Goal: Information Seeking & Learning: Compare options

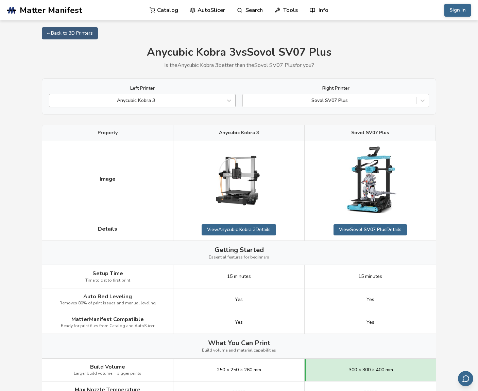
click at [178, 101] on div at bounding box center [136, 100] width 167 height 7
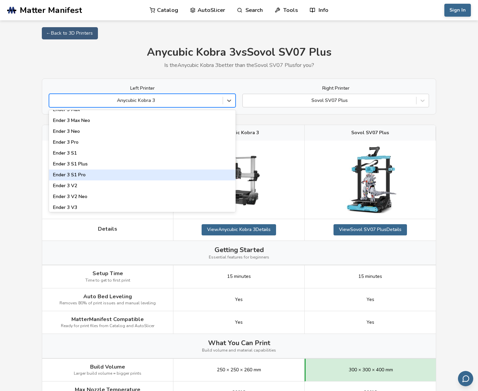
scroll to position [374, 0]
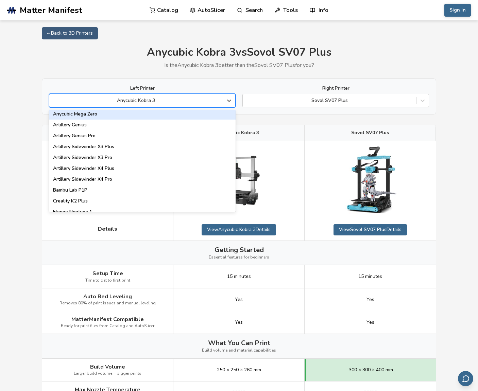
click at [137, 102] on div at bounding box center [136, 100] width 167 height 7
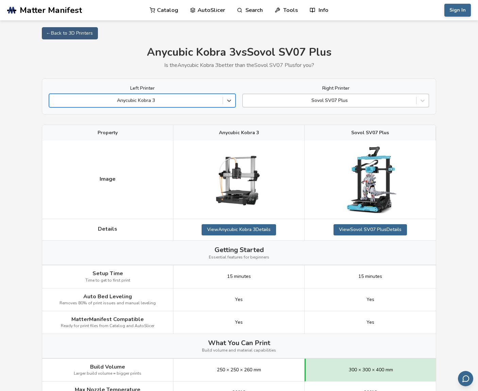
click at [321, 100] on div at bounding box center [329, 100] width 167 height 7
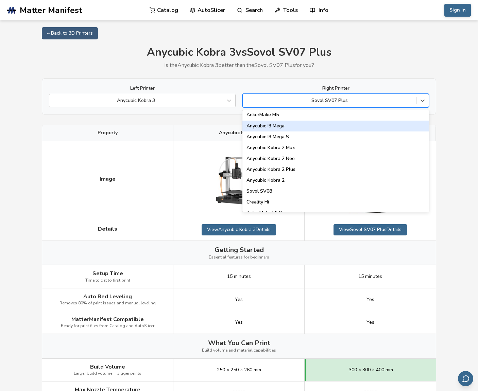
scroll to position [17, 0]
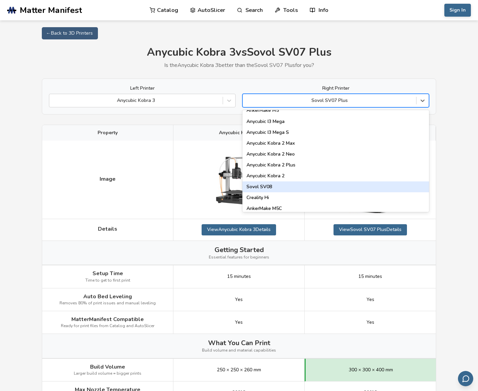
click at [294, 189] on div "Sovol SV08" at bounding box center [335, 187] width 187 height 11
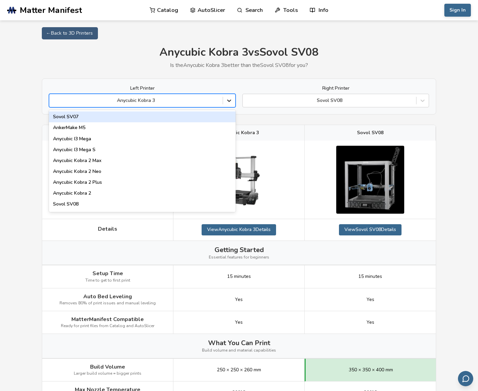
click at [224, 103] on div at bounding box center [229, 101] width 12 height 12
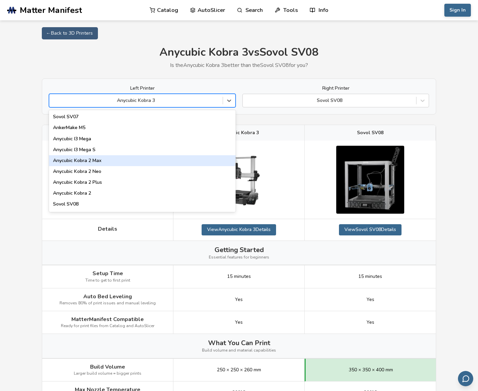
click at [125, 159] on div "Anycubic Kobra 2 Max" at bounding box center [142, 160] width 187 height 11
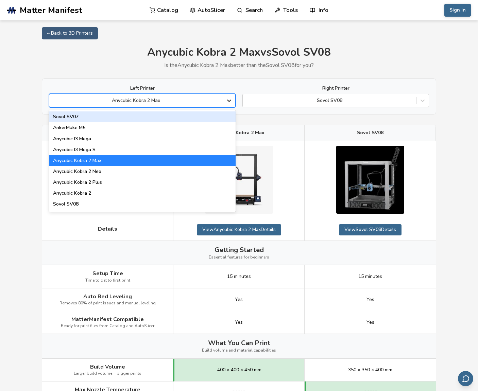
click at [228, 102] on icon at bounding box center [229, 100] width 7 height 7
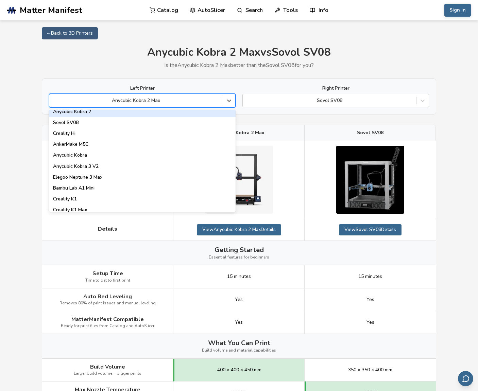
scroll to position [109, 0]
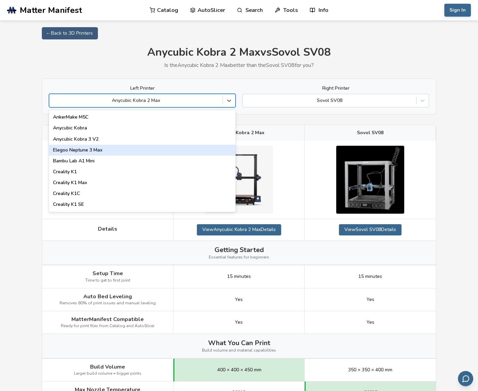
click at [113, 152] on div "Elegoo Neptune 3 Max" at bounding box center [142, 150] width 187 height 11
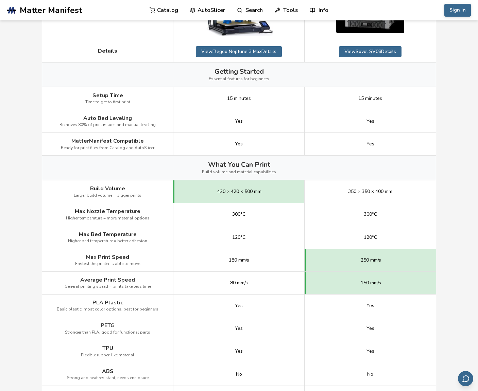
scroll to position [77, 0]
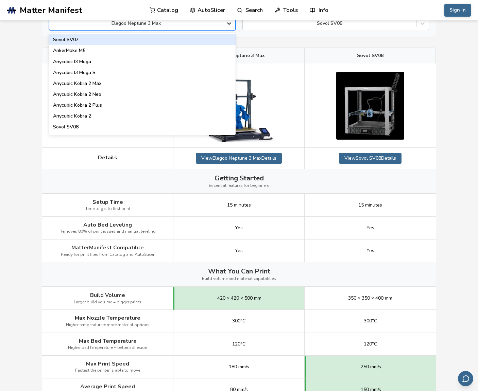
click at [230, 25] on icon at bounding box center [229, 23] width 7 height 7
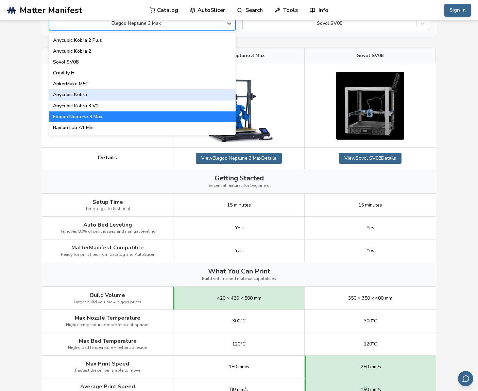
scroll to position [73, 0]
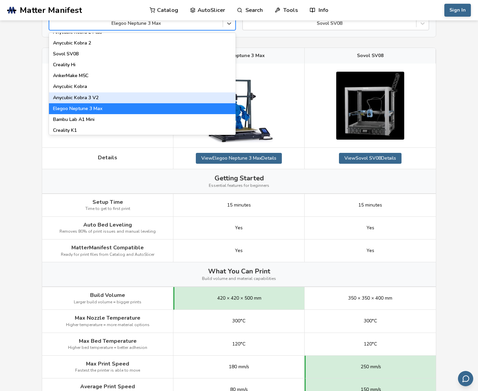
click at [117, 98] on div "Anycubic Kobra 3 V2" at bounding box center [142, 97] width 187 height 11
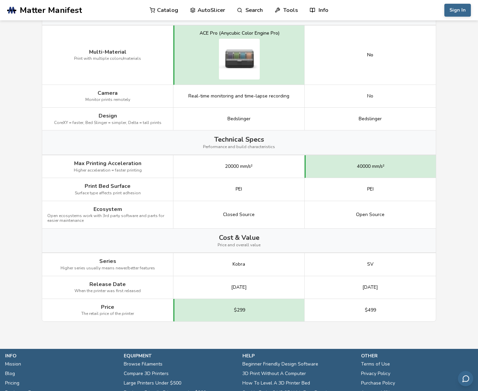
scroll to position [761, 0]
